Goal: Task Accomplishment & Management: Manage account settings

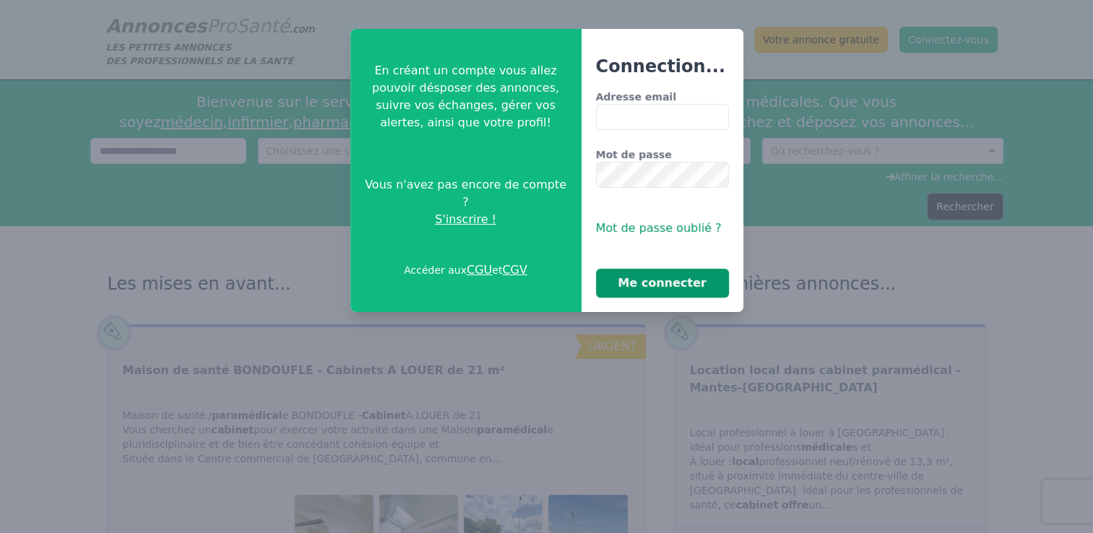
type input "**********"
click at [640, 285] on button "Me connecter" at bounding box center [662, 283] width 133 height 29
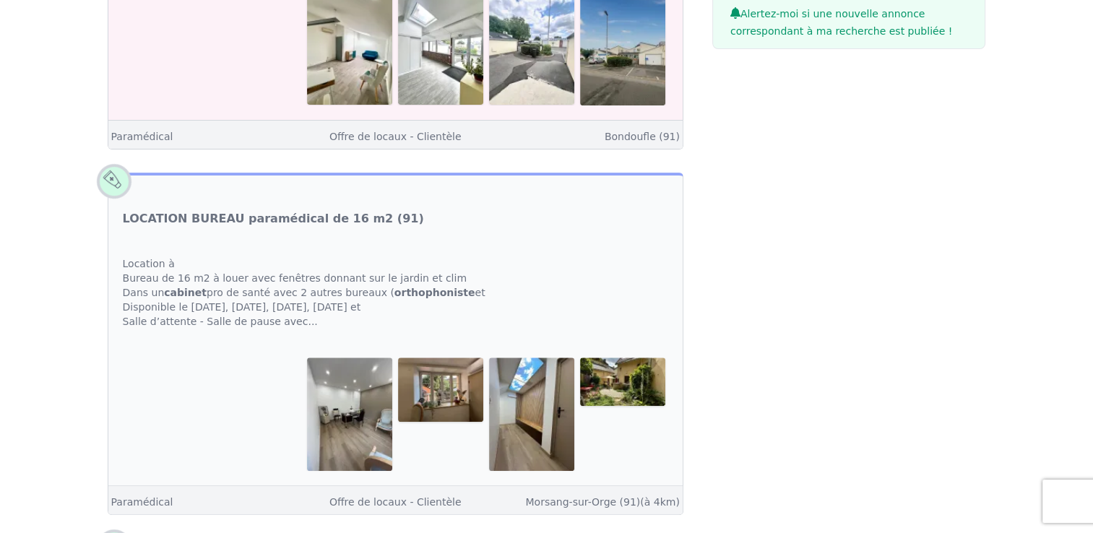
scroll to position [650, 0]
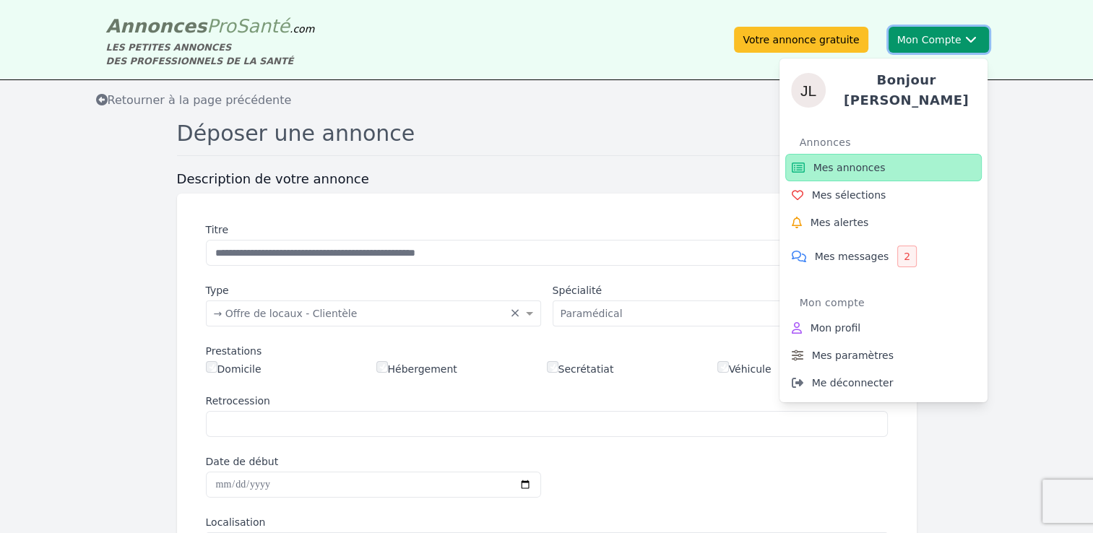
click at [931, 44] on button "Mon Compte Bonjour Jerôme Annonces Mes annonces Mes sélections Mes alertes Mes …" at bounding box center [939, 40] width 100 height 26
